Goal: Task Accomplishment & Management: Complete application form

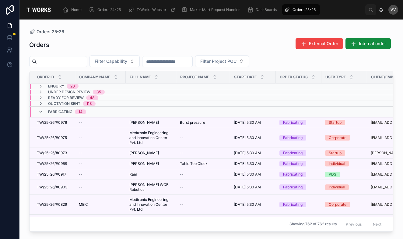
click at [42, 112] on icon at bounding box center [40, 111] width 5 height 5
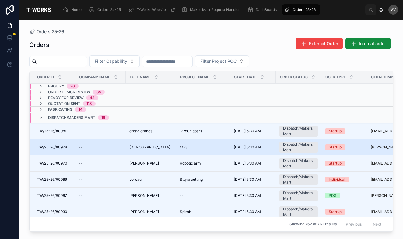
click at [139, 146] on span "[DEMOGRAPHIC_DATA]" at bounding box center [149, 147] width 41 height 5
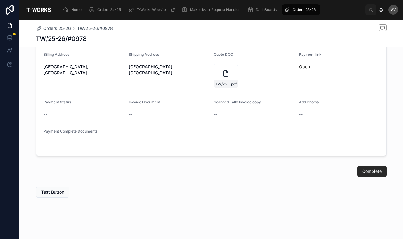
scroll to position [202, 0]
click at [216, 74] on div "TW/25-26/#0978 .pdf" at bounding box center [226, 76] width 24 height 24
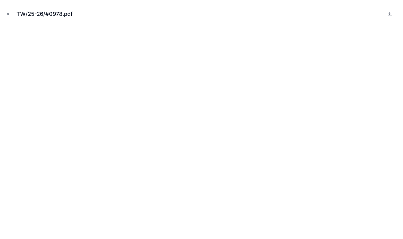
click at [9, 14] on icon "Close modal" at bounding box center [8, 14] width 2 height 2
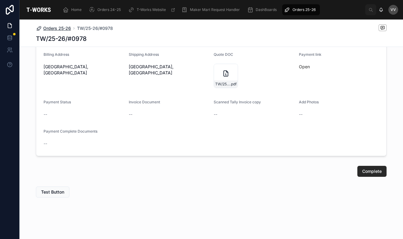
click at [57, 26] on span "Orders 25-26" at bounding box center [57, 28] width 28 height 6
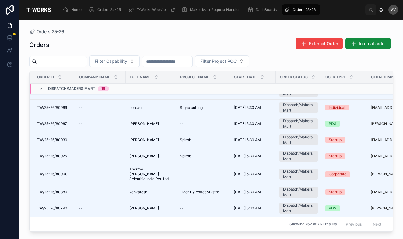
scroll to position [72, 0]
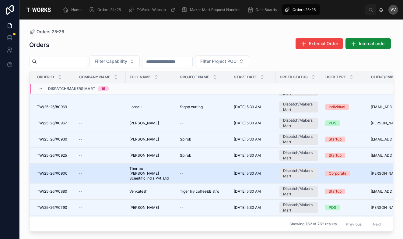
click at [100, 171] on div "--" at bounding box center [100, 173] width 43 height 5
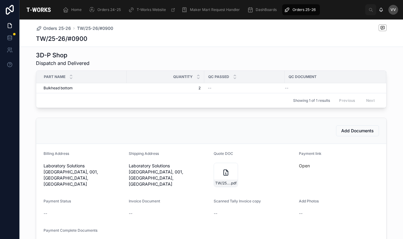
scroll to position [177, 0]
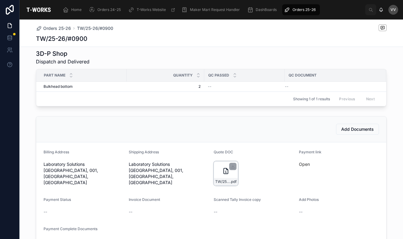
click at [216, 162] on div "TW/25-26/#0900 .pdf" at bounding box center [226, 173] width 24 height 24
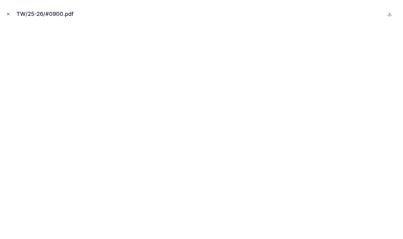
click at [8, 14] on icon "Close modal" at bounding box center [8, 14] width 4 height 4
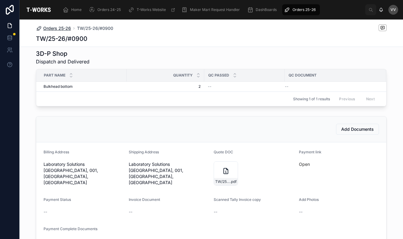
click at [60, 26] on span "Orders 25-26" at bounding box center [57, 28] width 28 height 6
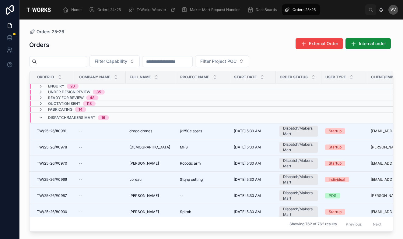
click at [75, 65] on input "text" at bounding box center [62, 61] width 50 height 9
type input "****"
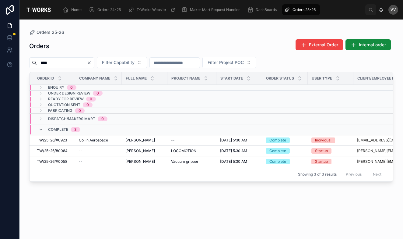
click at [92, 63] on icon "Clear" at bounding box center [89, 62] width 5 height 5
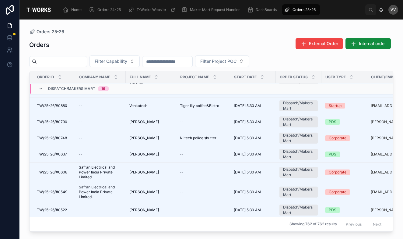
scroll to position [168, 0]
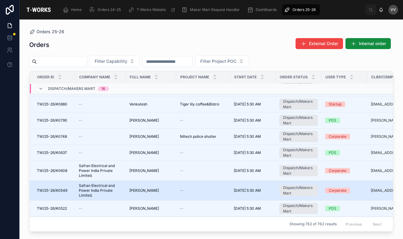
click at [107, 186] on span "Safran Electrical and Power India Private Limited." at bounding box center [100, 190] width 43 height 15
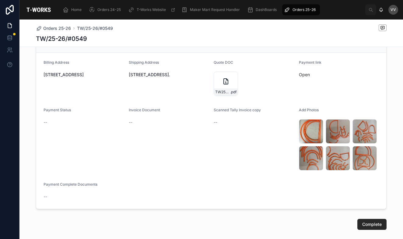
scroll to position [293, 0]
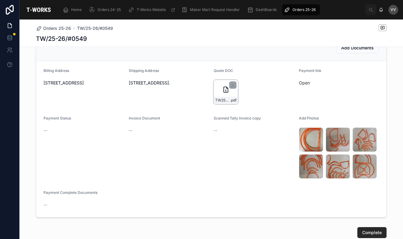
click at [218, 87] on div "TW25-26#0549-(1) .pdf" at bounding box center [226, 92] width 24 height 24
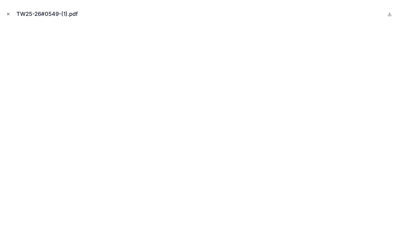
click at [9, 14] on icon "Close modal" at bounding box center [8, 14] width 4 height 4
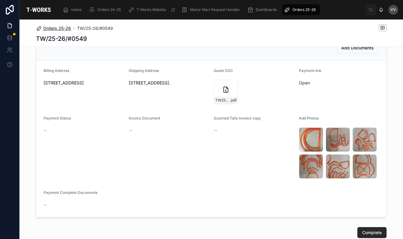
click at [62, 28] on span "Orders 25-26" at bounding box center [57, 28] width 28 height 6
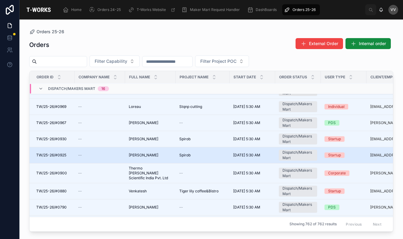
scroll to position [70, 1]
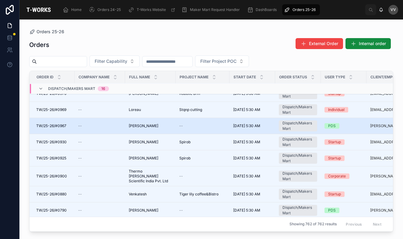
click at [146, 127] on span "[PERSON_NAME]" at bounding box center [144, 125] width 30 height 5
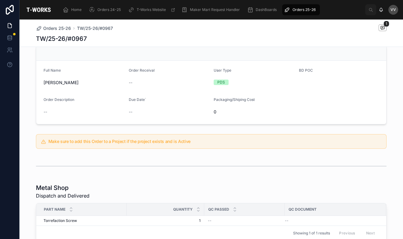
scroll to position [37, 0]
click at [59, 25] on span "Orders 25-26" at bounding box center [57, 28] width 28 height 6
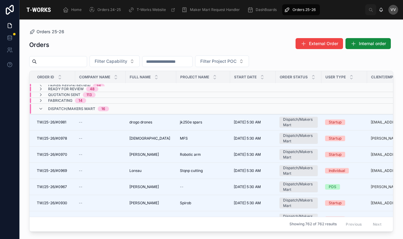
scroll to position [6, 0]
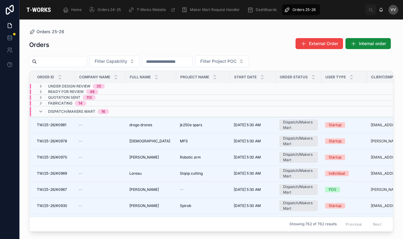
click at [84, 62] on input "text" at bounding box center [62, 61] width 50 height 9
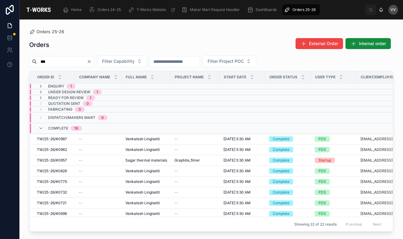
click at [41, 60] on input "***" at bounding box center [62, 61] width 50 height 9
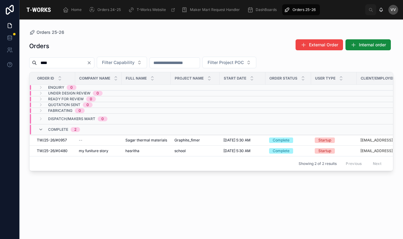
click at [48, 61] on input "****" at bounding box center [62, 62] width 50 height 9
type input "****"
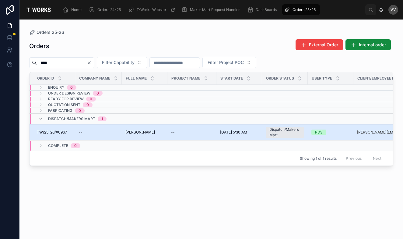
click at [57, 132] on span "TW/25-26/#0967" at bounding box center [52, 132] width 30 height 5
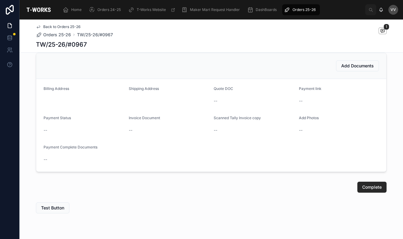
scroll to position [328, 0]
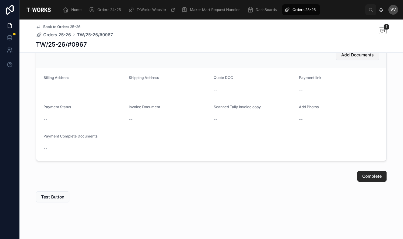
click at [357, 54] on span "Add Documents" at bounding box center [357, 55] width 33 height 6
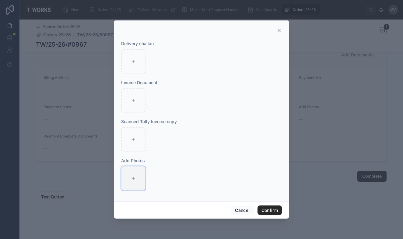
click at [130, 177] on div at bounding box center [133, 178] width 24 height 24
type input "**********"
click at [270, 209] on button "Confirm" at bounding box center [270, 210] width 24 height 10
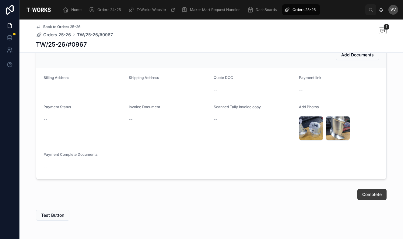
click at [371, 194] on span "Complete" at bounding box center [371, 194] width 19 height 6
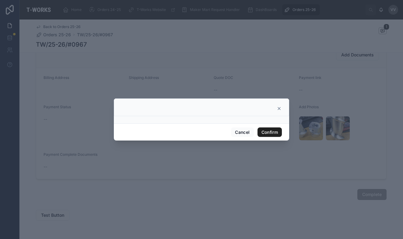
click at [268, 130] on button "Confirm" at bounding box center [270, 132] width 24 height 10
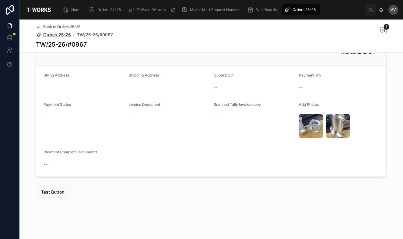
click at [61, 35] on span "Orders 25-26" at bounding box center [57, 35] width 28 height 6
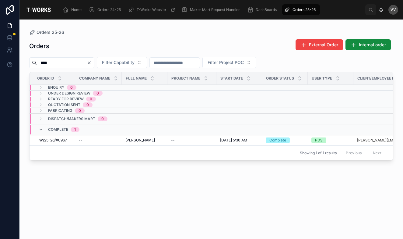
click at [59, 62] on input "****" at bounding box center [62, 62] width 50 height 9
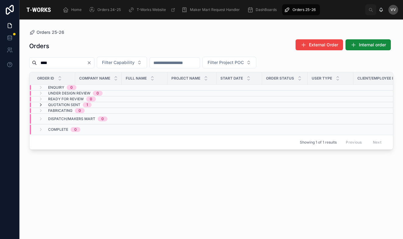
click at [41, 103] on icon at bounding box center [40, 104] width 5 height 5
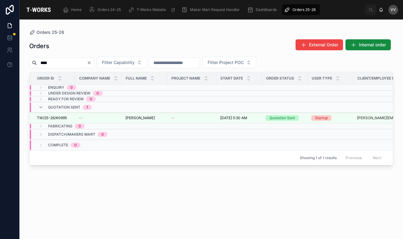
click at [54, 63] on input "****" at bounding box center [62, 62] width 50 height 9
type input "****"
click at [92, 63] on icon "Clear" at bounding box center [89, 62] width 5 height 5
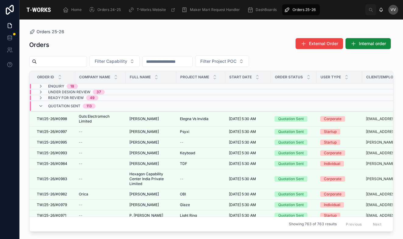
click at [87, 63] on input "text" at bounding box center [62, 61] width 50 height 9
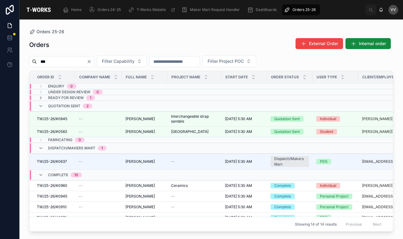
type input "***"
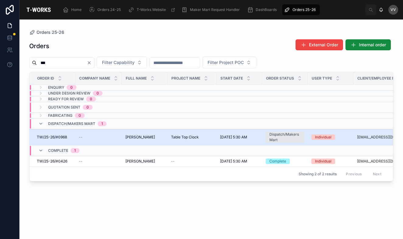
click at [137, 138] on span "[PERSON_NAME]" at bounding box center [140, 137] width 30 height 5
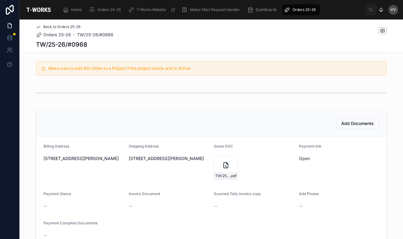
scroll to position [122, 0]
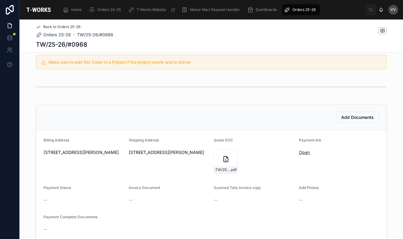
click at [300, 151] on link "Open" at bounding box center [304, 151] width 11 height 5
click at [221, 155] on div "TW/25-26/#0968 .pdf" at bounding box center [226, 161] width 24 height 24
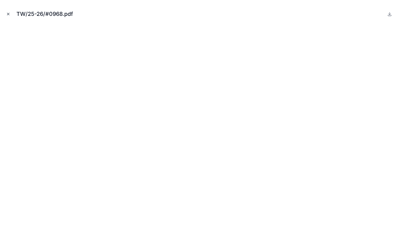
click at [8, 13] on icon "Close modal" at bounding box center [8, 14] width 4 height 4
